Goal: Task Accomplishment & Management: Manage account settings

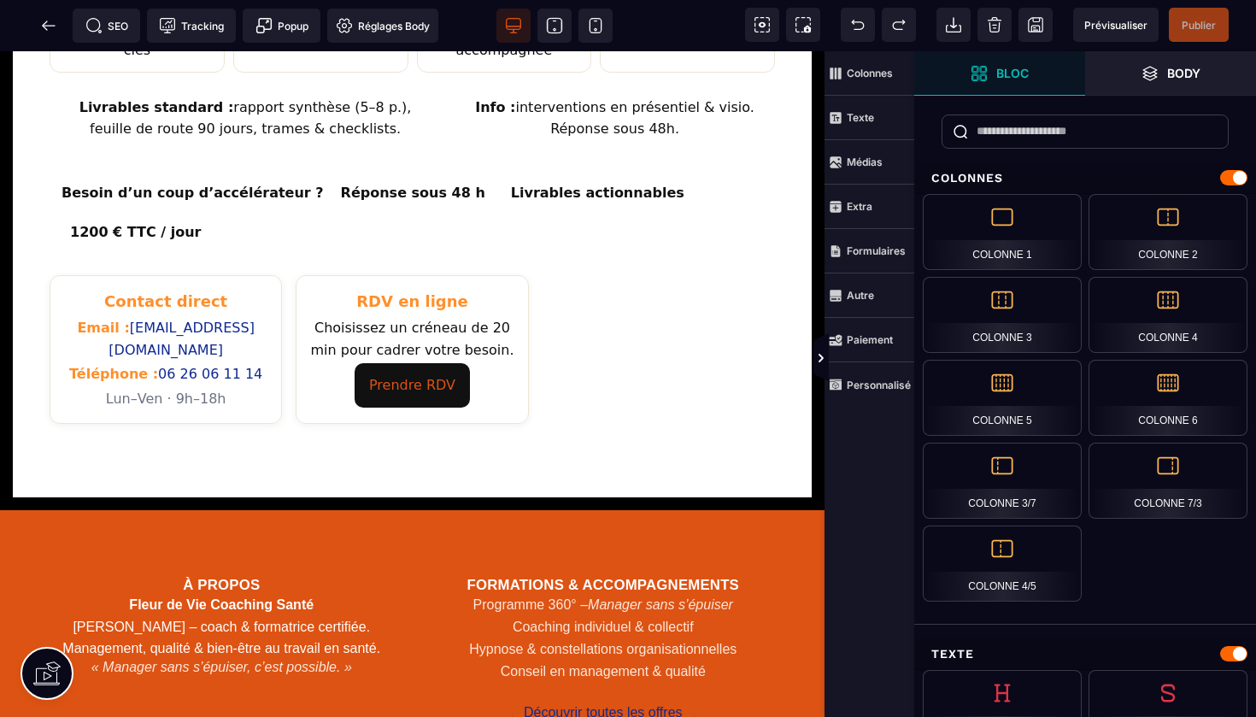
scroll to position [943, 0]
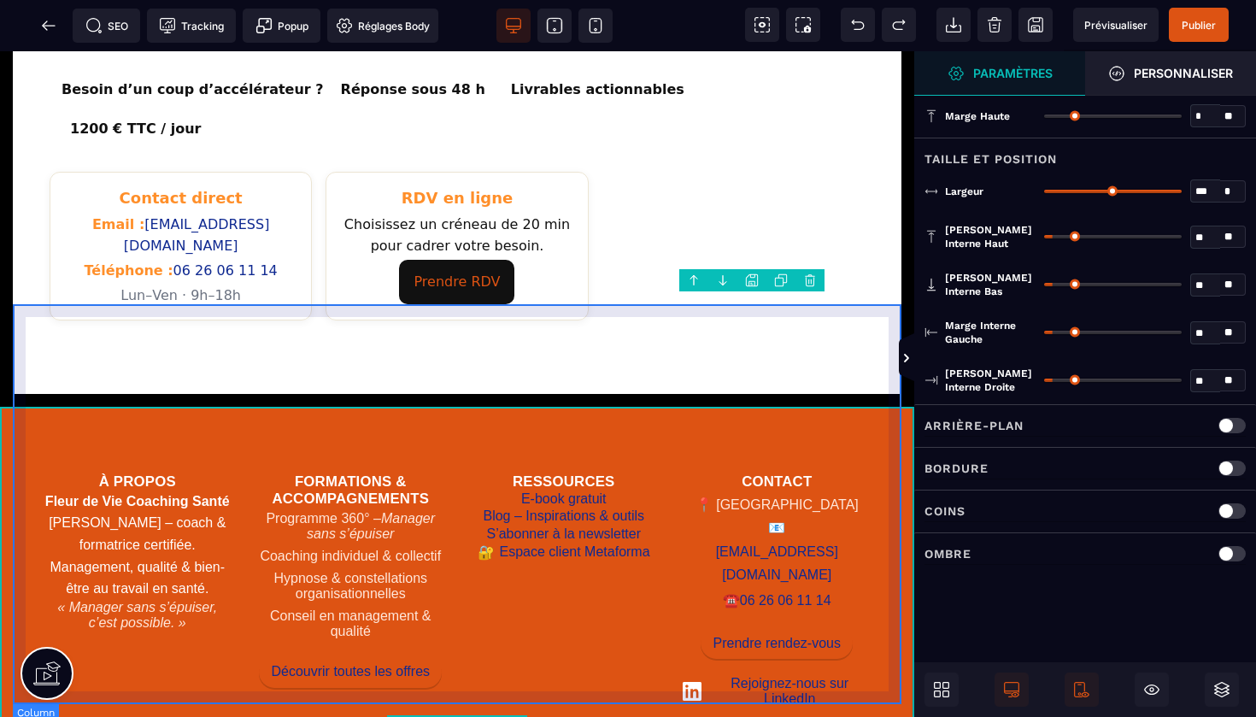
click at [633, 419] on div "À propos Fleur de Vie Coaching Santé [PERSON_NAME] – coach & formatrice certifi…" at bounding box center [457, 623] width 888 height 408
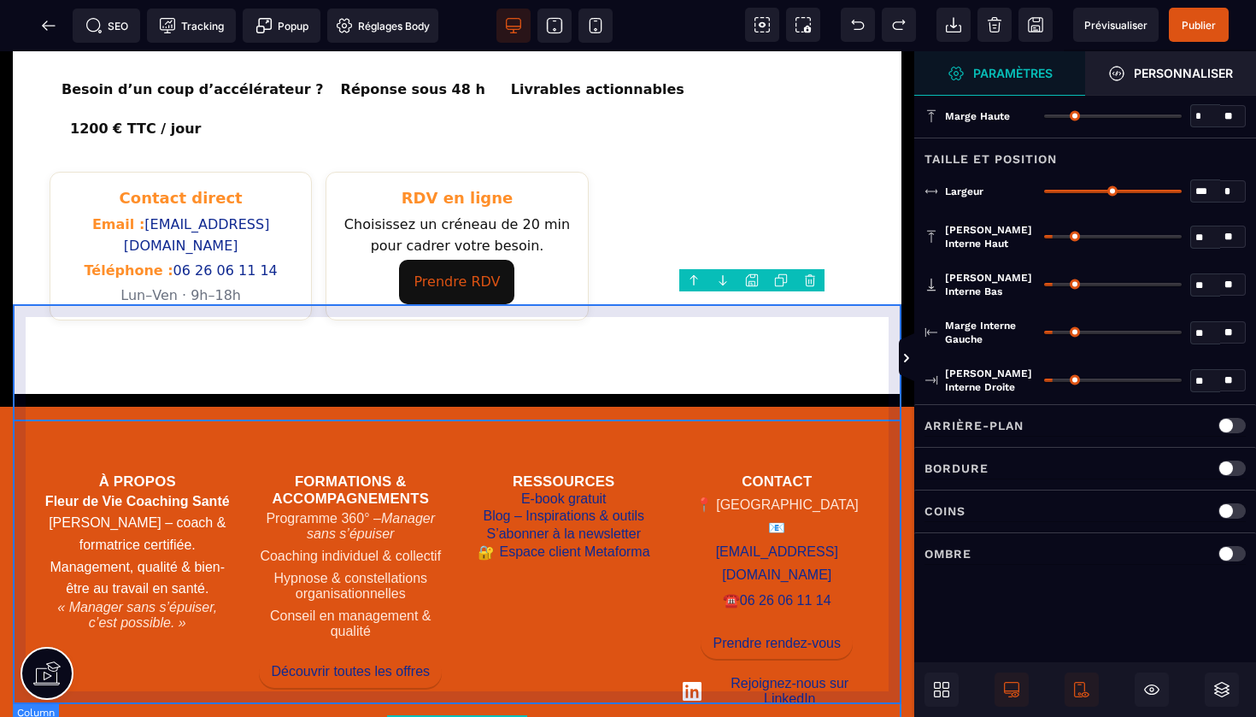
click at [633, 419] on div "À propos Fleur de Vie Coaching Santé [PERSON_NAME] – coach & formatrice certifi…" at bounding box center [457, 623] width 888 height 408
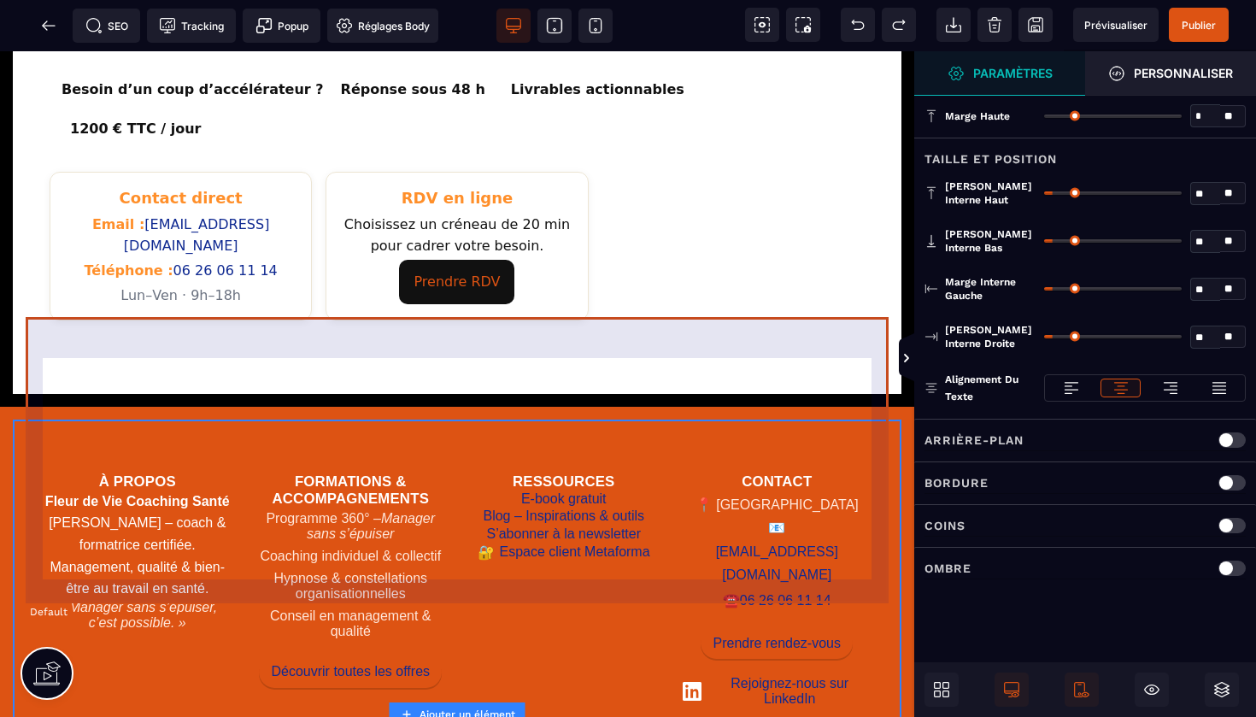
click at [776, 432] on div "À propos Fleur de Vie Coaching Santé [PERSON_NAME] – coach & formatrice certifi…" at bounding box center [457, 581] width 863 height 298
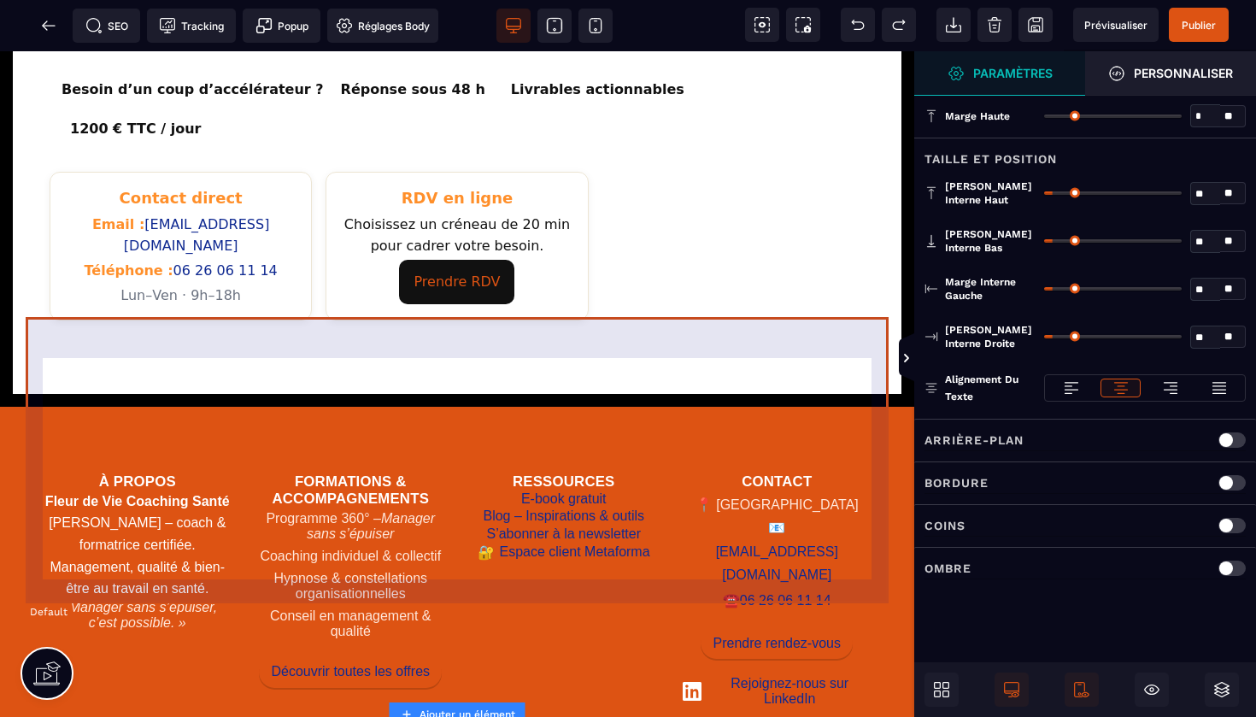
click at [776, 432] on div "À propos Fleur de Vie Coaching Santé [PERSON_NAME] – coach & formatrice certifi…" at bounding box center [457, 581] width 863 height 298
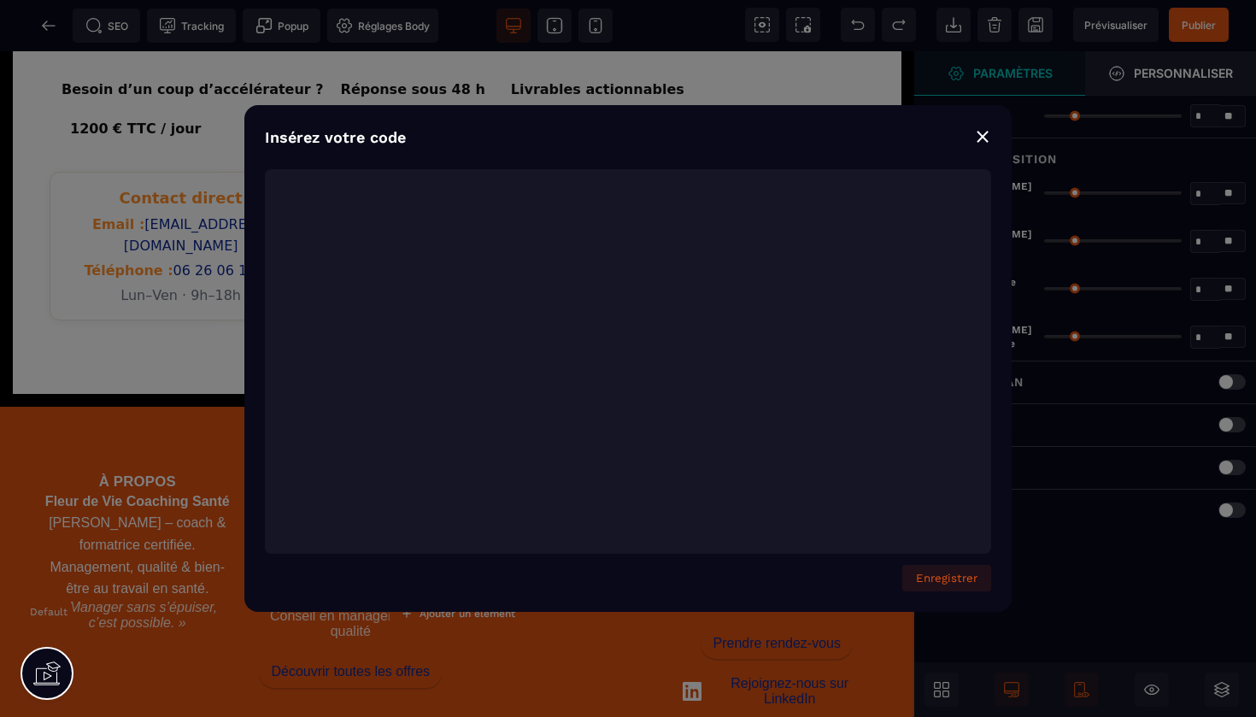
scroll to position [0, 0]
type textarea "**********"
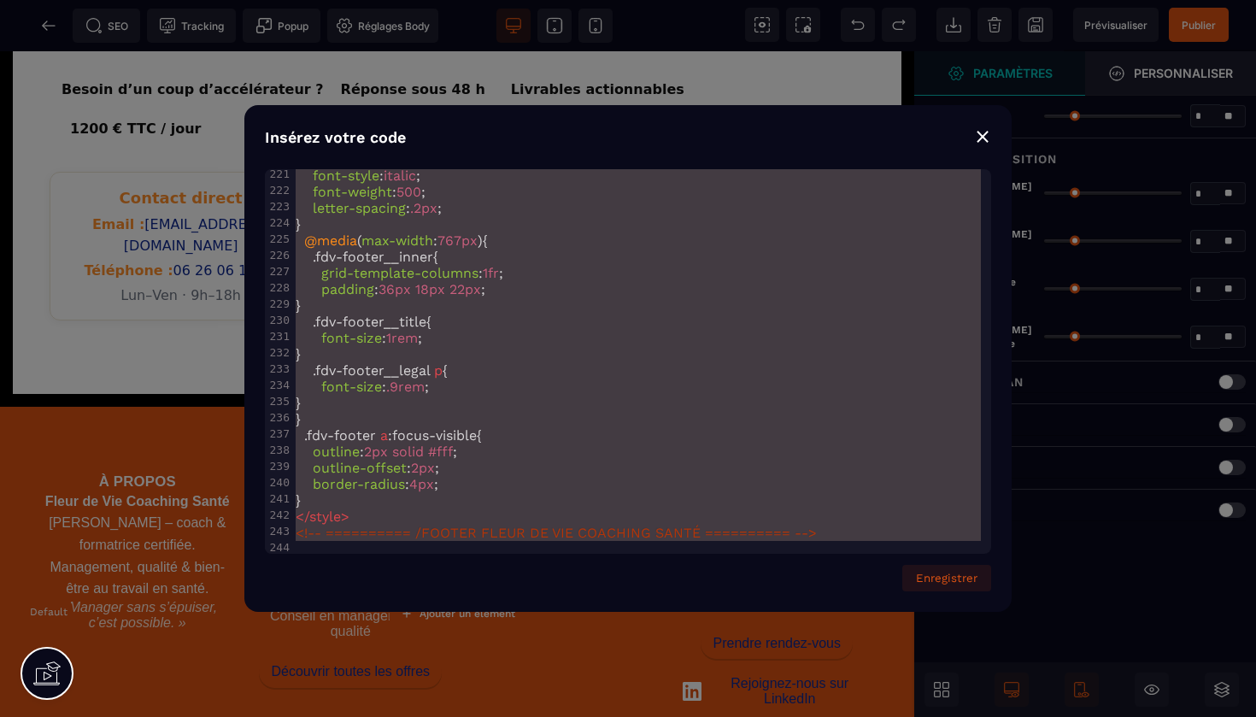
drag, startPoint x: 296, startPoint y: 182, endPoint x: 575, endPoint y: 702, distance: 590.4
copy h3 "Contact"
click at [984, 139] on div "⨯" at bounding box center [982, 136] width 17 height 24
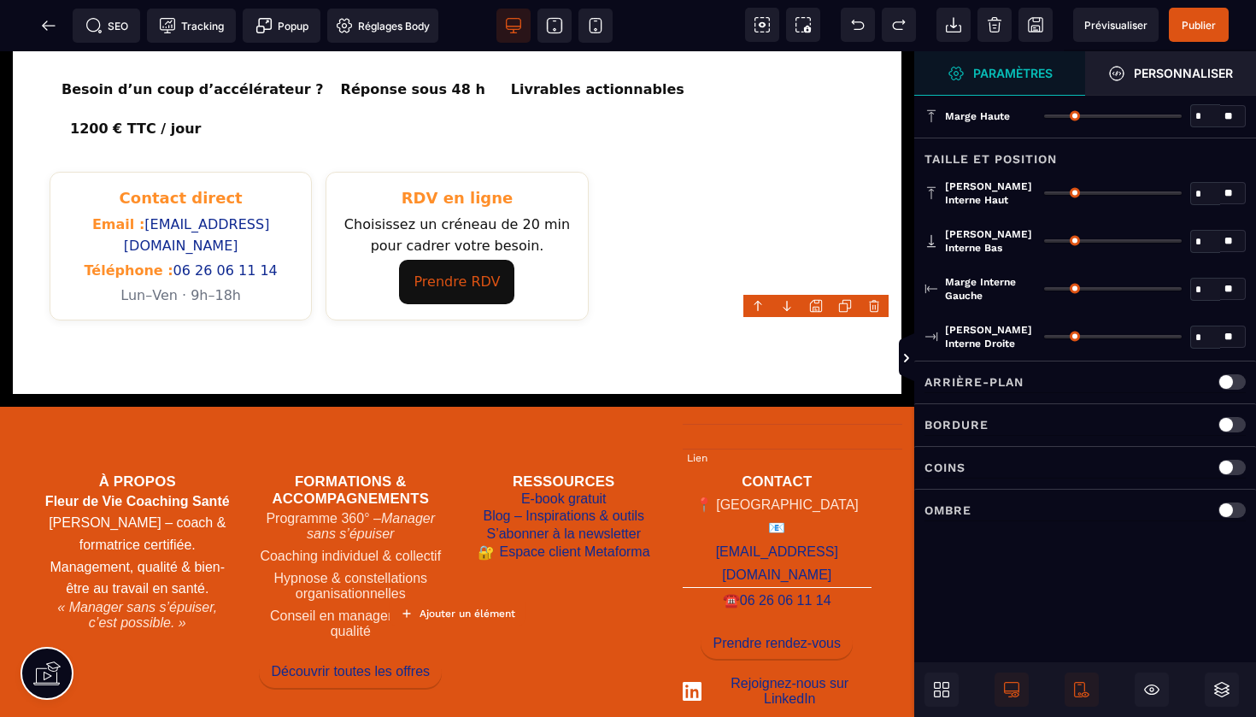
click at [701, 539] on link "[EMAIL_ADDRESS][DOMAIN_NAME]" at bounding box center [777, 563] width 190 height 49
select select
select select "***"
select select
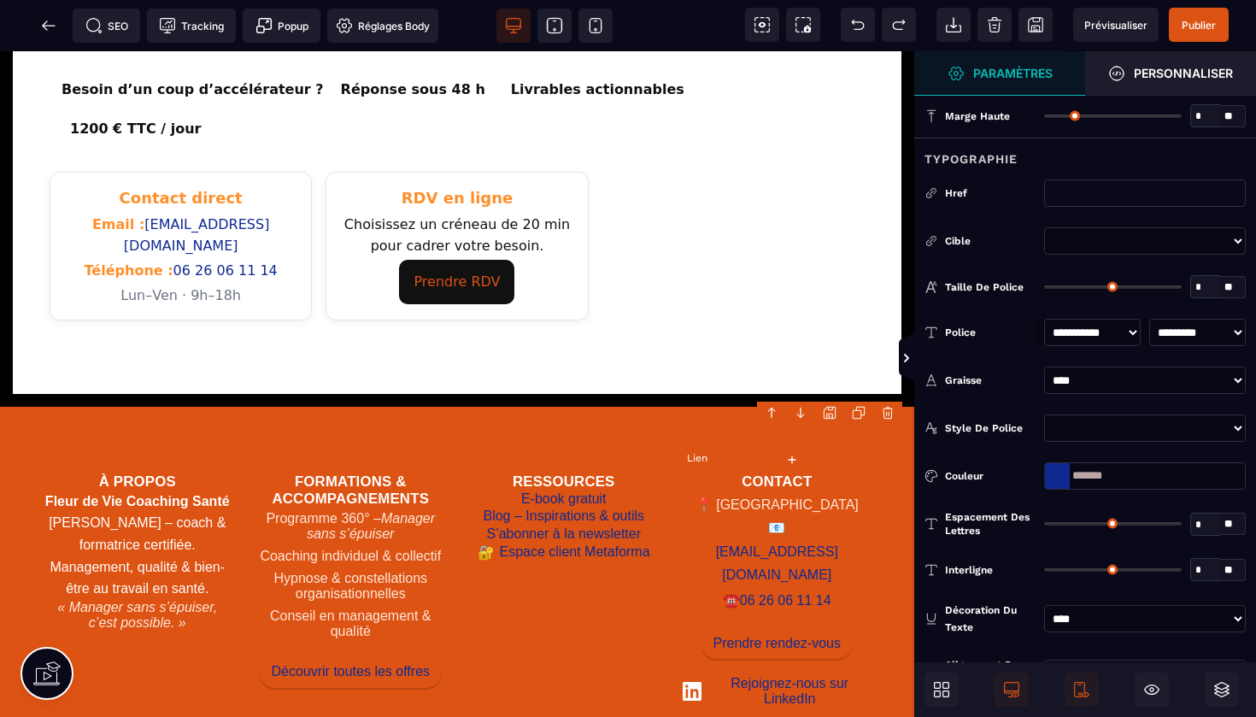
type input "*"
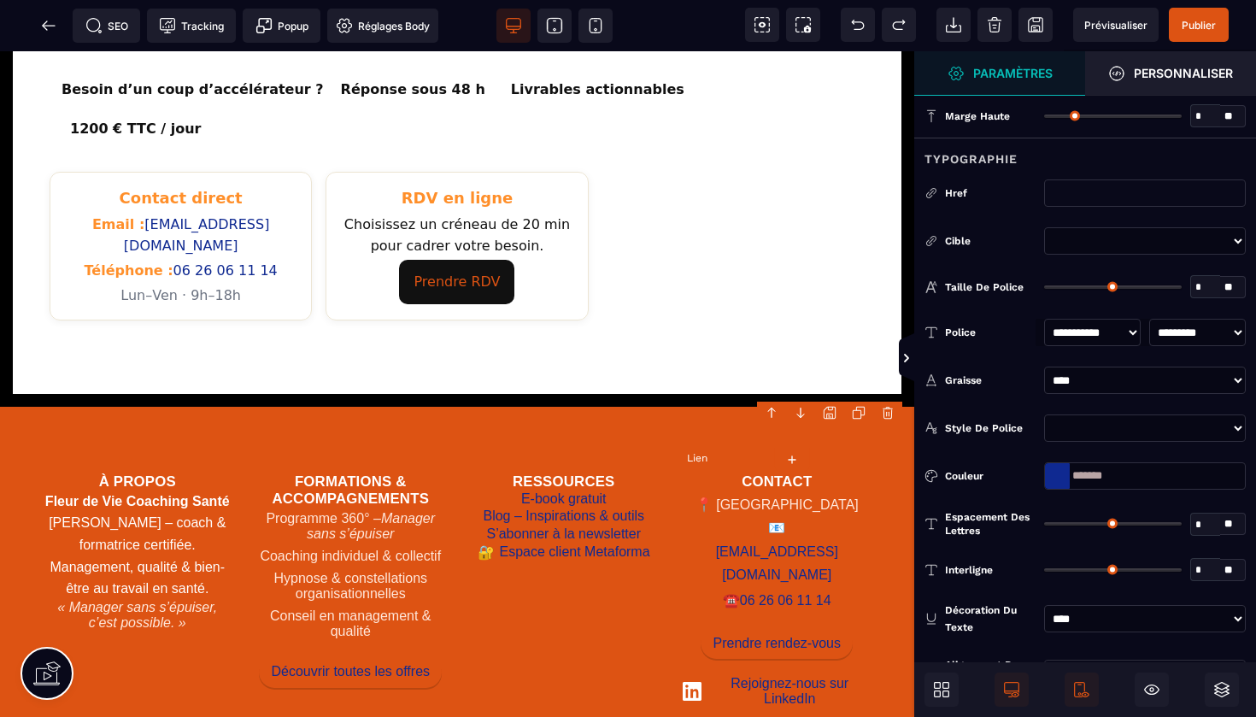
type input "*"
drag, startPoint x: 1121, startPoint y: 471, endPoint x: 1064, endPoint y: 463, distance: 57.7
click at [1064, 463] on div "*******" at bounding box center [1145, 475] width 202 height 27
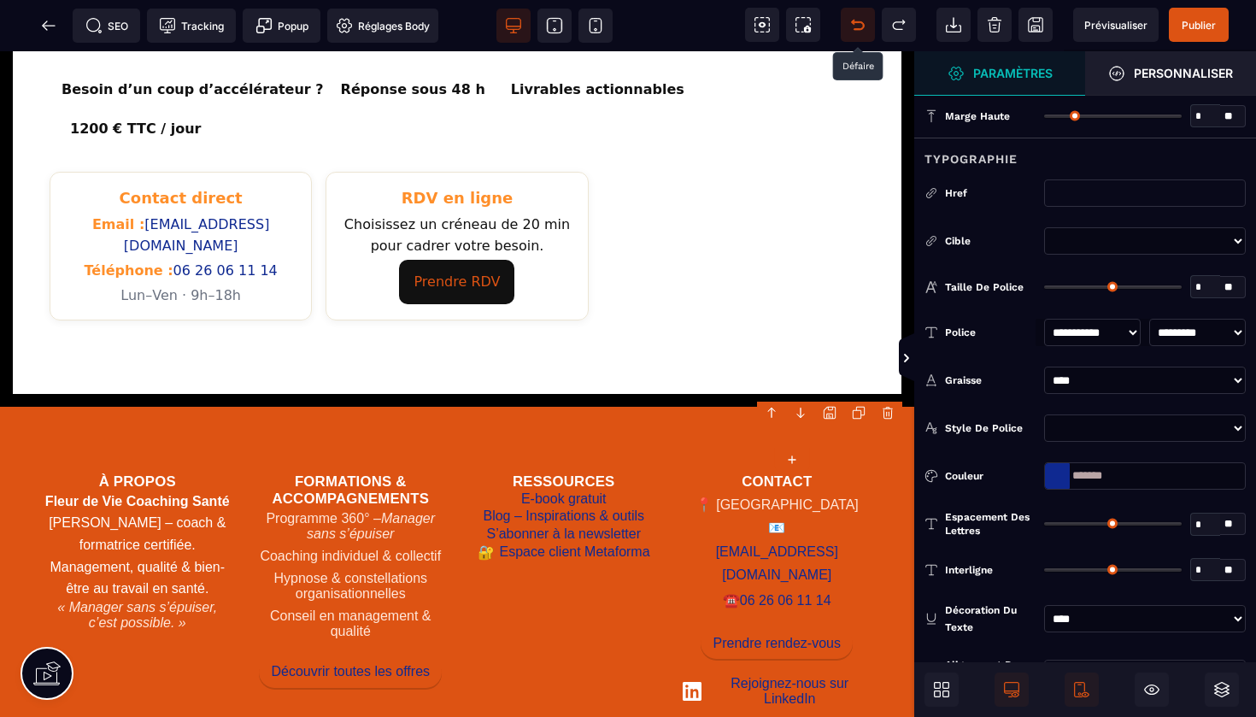
copy h3 "Contact"
click at [579, 490] on link "E-book gratuit" at bounding box center [563, 499] width 85 height 18
select select
select select "***"
select select
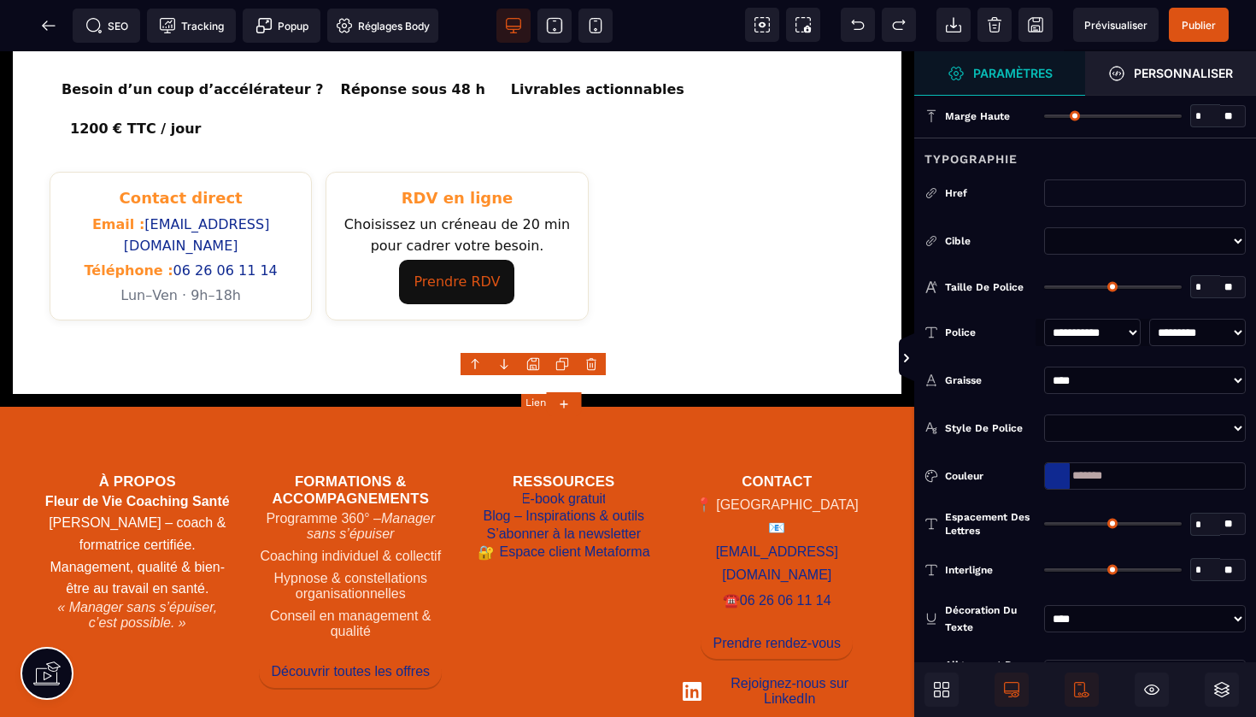
type input "*"
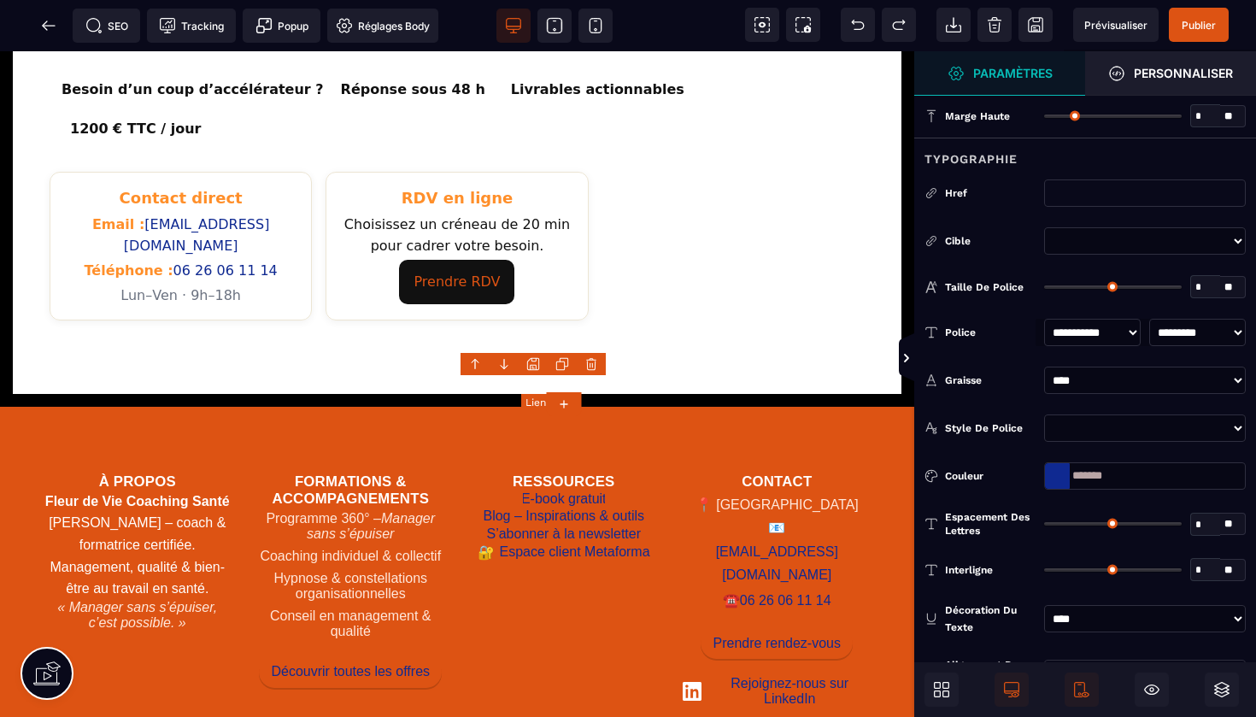
type input "*"
click at [555, 490] on link "E-book gratuit" at bounding box center [563, 499] width 85 height 18
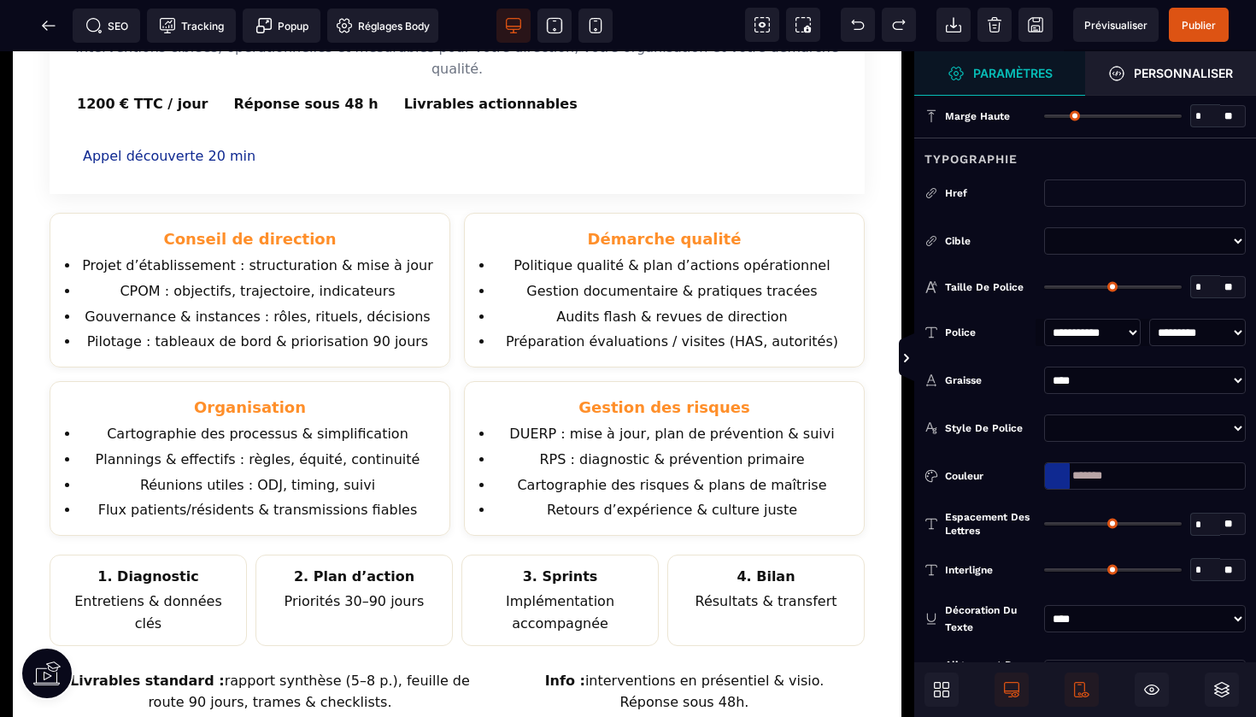
scroll to position [265, 0]
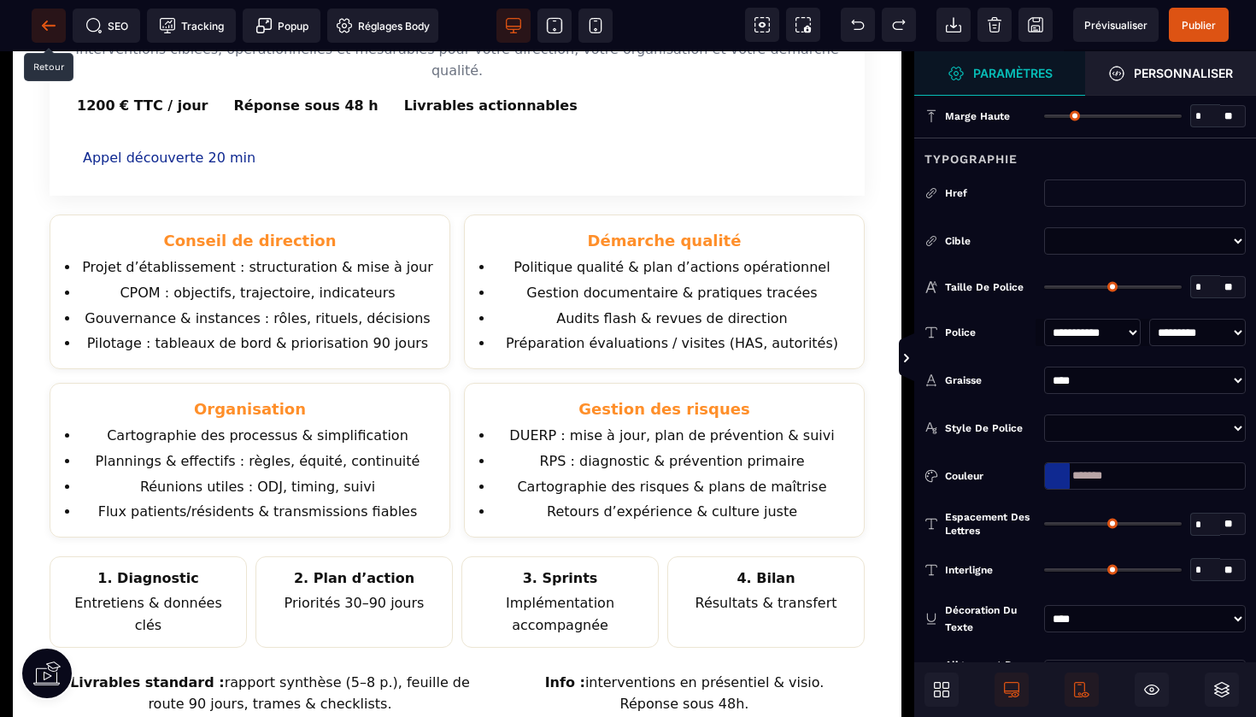
click at [47, 20] on icon at bounding box center [44, 24] width 5 height 9
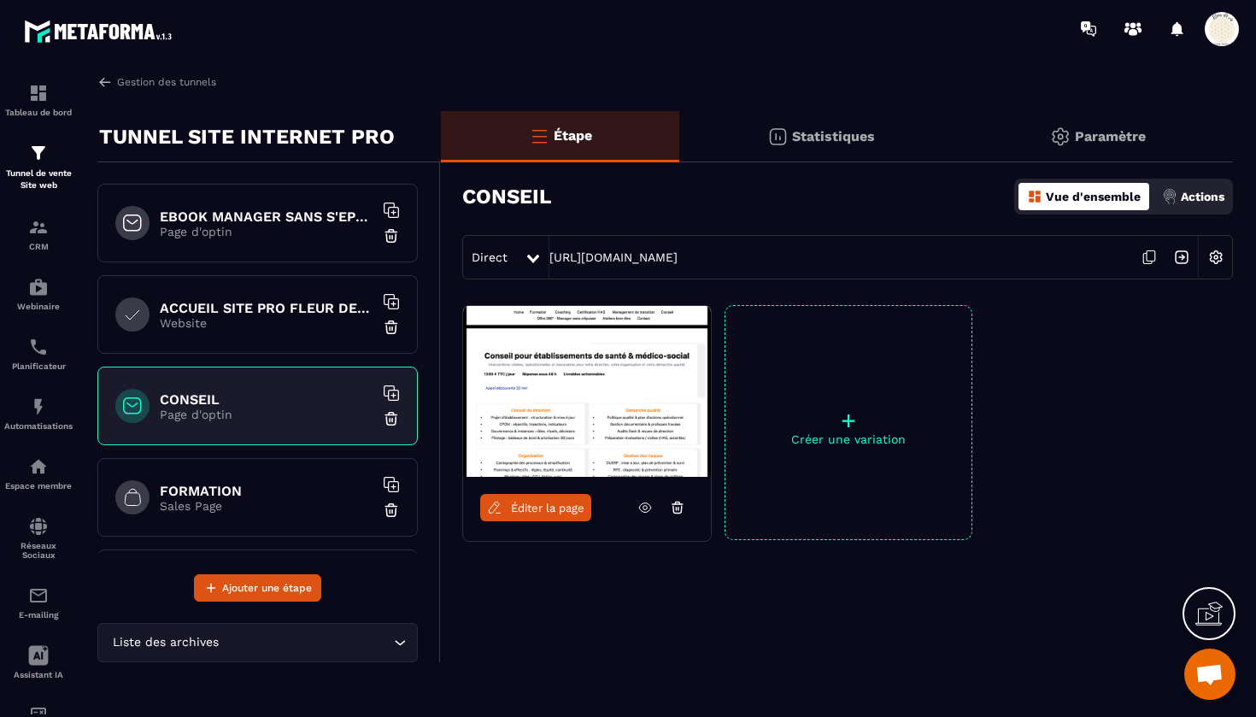
click at [542, 508] on span "Éditer la page" at bounding box center [547, 507] width 73 height 13
